Goal: Information Seeking & Learning: Learn about a topic

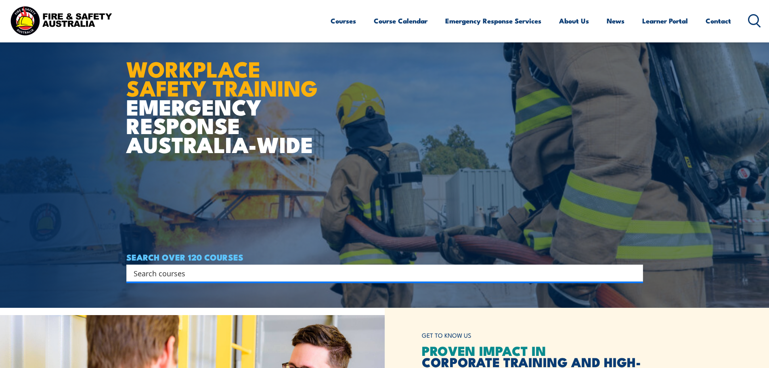
scroll to position [121, 0]
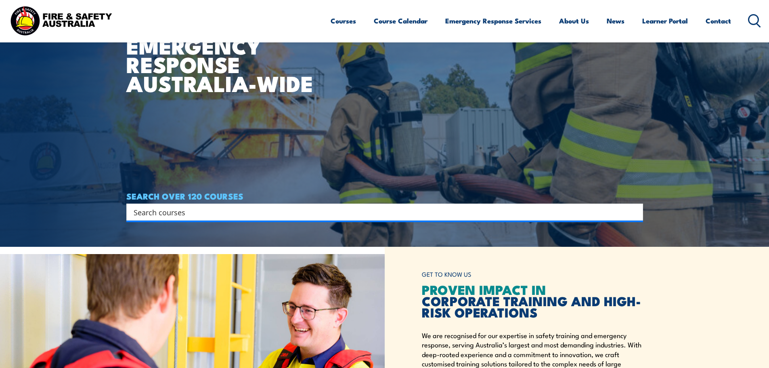
drag, startPoint x: 370, startPoint y: 219, endPoint x: 368, endPoint y: 212, distance: 7.1
click at [370, 219] on div "Search" at bounding box center [384, 212] width 517 height 17
click at [368, 211] on input "Search input" at bounding box center [380, 212] width 492 height 12
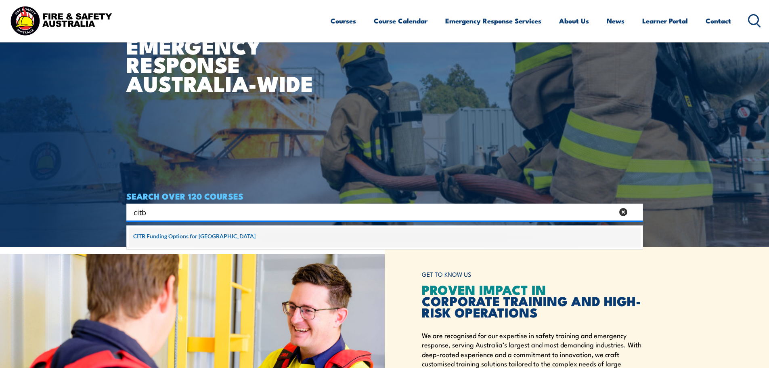
type input "citb"
click at [206, 237] on span at bounding box center [385, 237] width 512 height 20
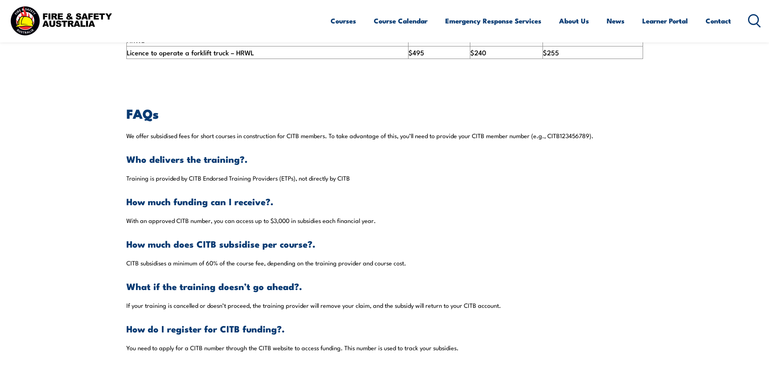
scroll to position [525, 0]
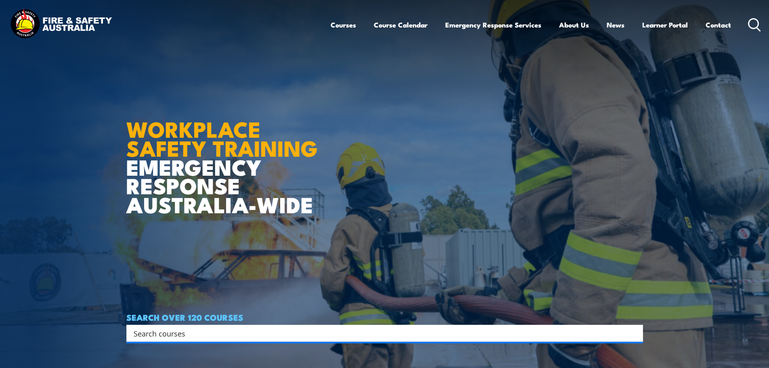
click at [602, 185] on article "WORKPLACE SAFETY TRAINING EMERGENCY RESPONSE AUSTRALIA-WIDE SEARCH OVER 120 COU…" at bounding box center [384, 184] width 517 height 368
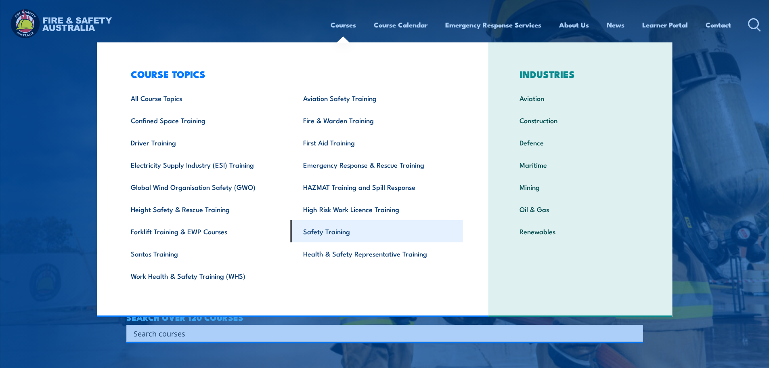
click at [311, 231] on link "Safety Training" at bounding box center [377, 231] width 172 height 22
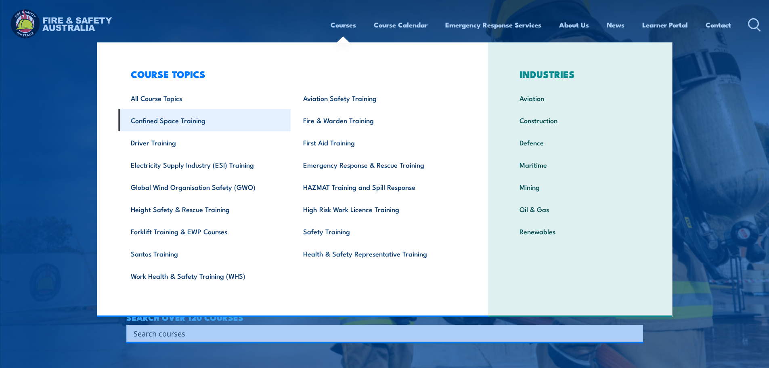
click at [185, 119] on link "Confined Space Training" at bounding box center [204, 120] width 172 height 22
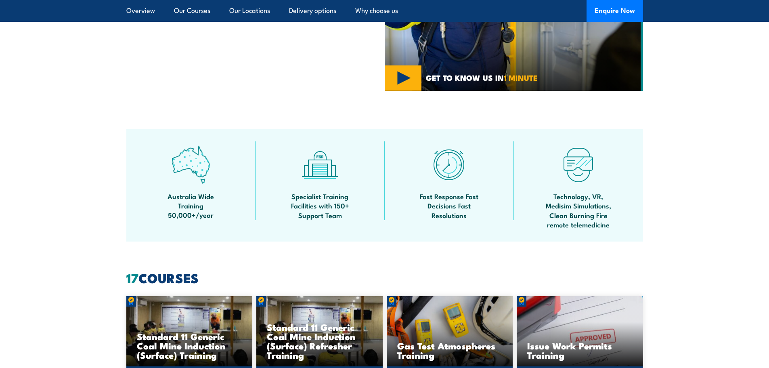
scroll to position [363, 0]
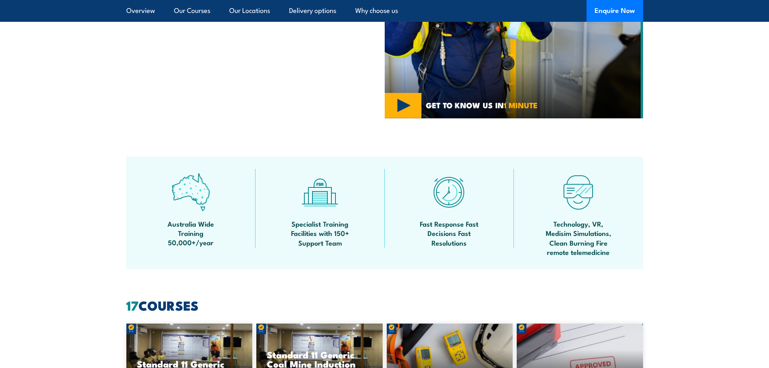
click at [701, 95] on section "Safety Training Courses Fire and Safety Australia delivers a variety of Safety …" at bounding box center [384, 21] width 769 height 194
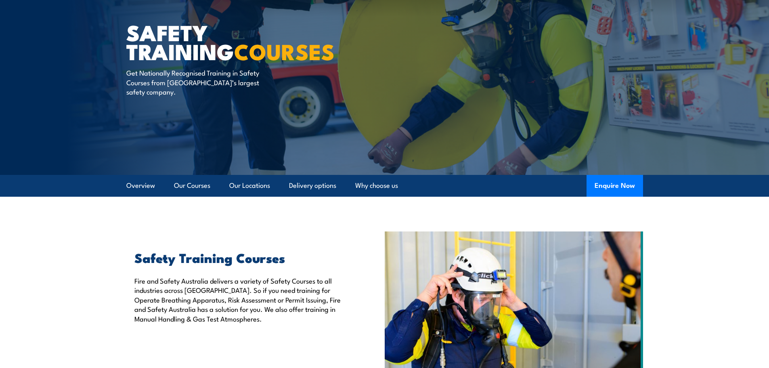
scroll to position [0, 0]
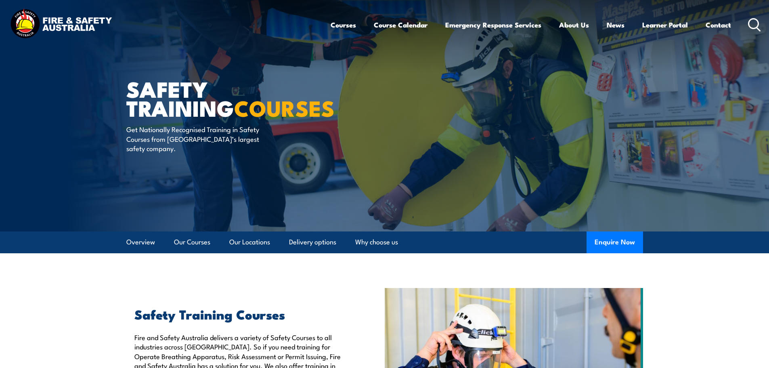
click at [752, 23] on icon at bounding box center [754, 24] width 13 height 13
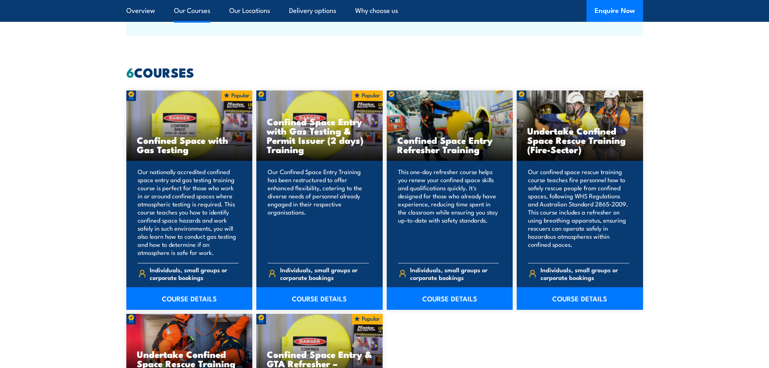
scroll to position [606, 0]
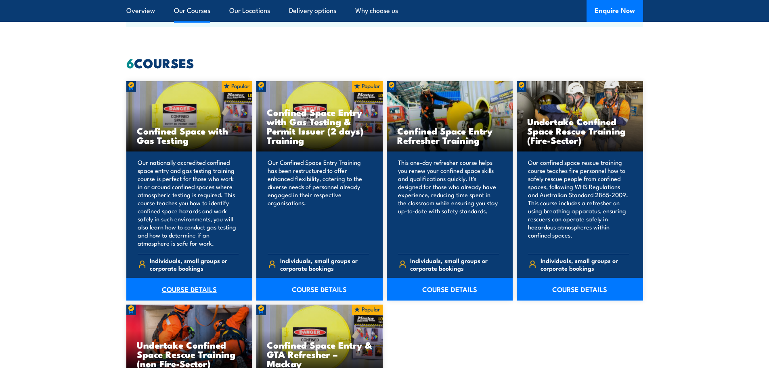
click at [203, 286] on link "COURSE DETAILS" at bounding box center [189, 289] width 126 height 23
click at [328, 290] on link "COURSE DETAILS" at bounding box center [319, 289] width 126 height 23
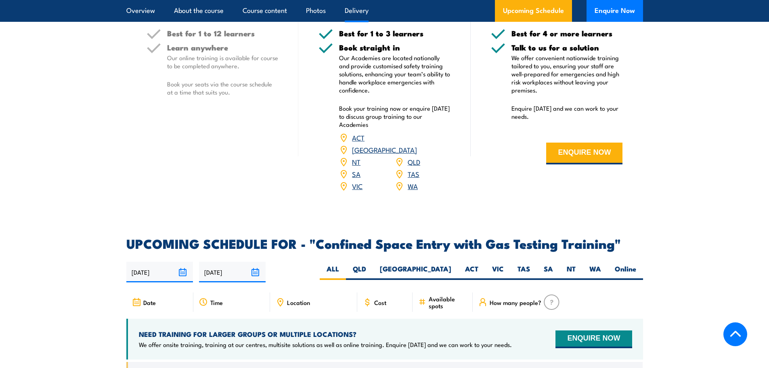
scroll to position [1333, 0]
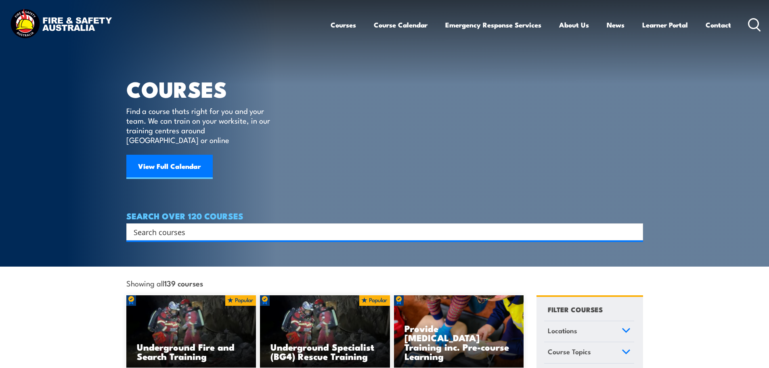
click at [283, 227] on input "Search input" at bounding box center [380, 232] width 492 height 12
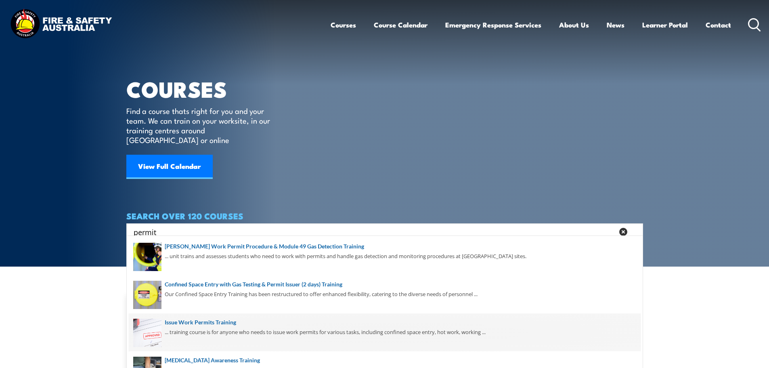
type input "permit"
click at [251, 324] on span at bounding box center [385, 332] width 512 height 38
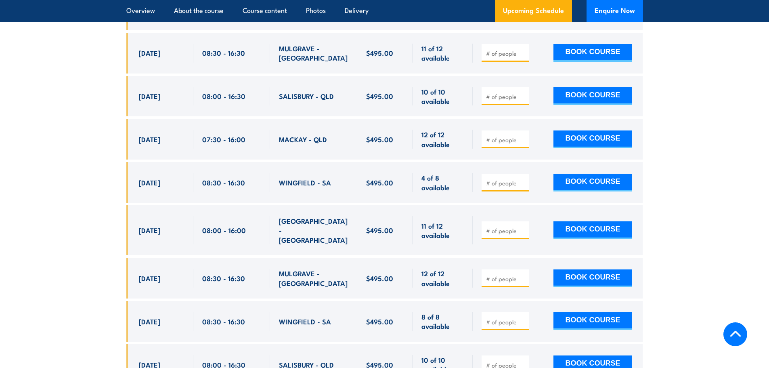
scroll to position [1737, 0]
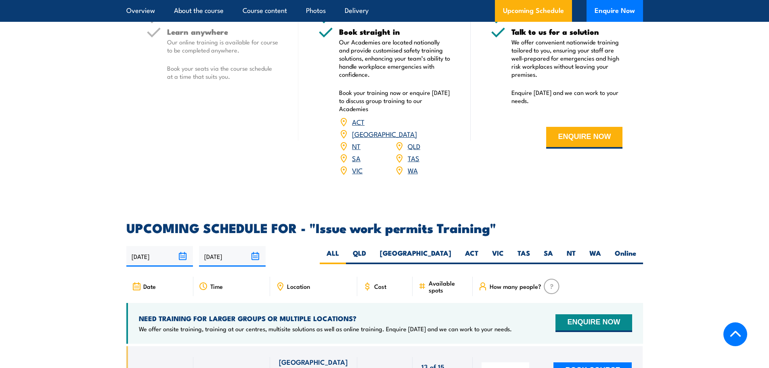
scroll to position [1333, 0]
